Goal: Go to known website: Go to known website

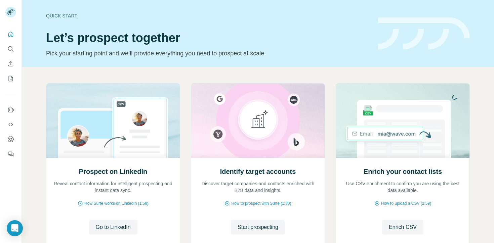
scroll to position [47, 0]
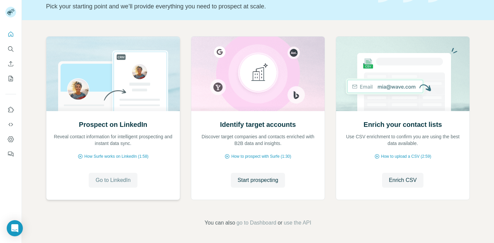
click at [112, 179] on span "Go to LinkedIn" at bounding box center [112, 180] width 35 height 8
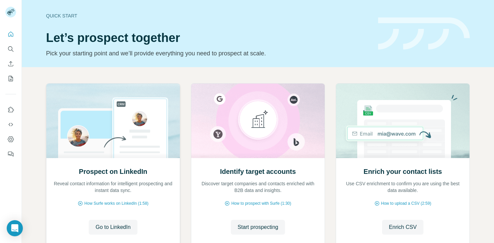
scroll to position [47, 0]
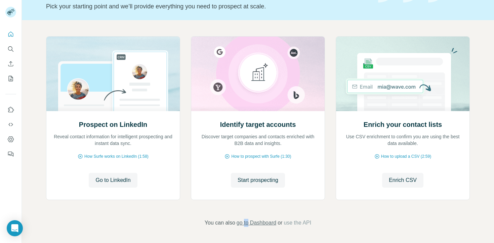
click at [261, 222] on span "go to Dashboard" at bounding box center [256, 223] width 40 height 8
